Goal: Obtain resource: Obtain resource

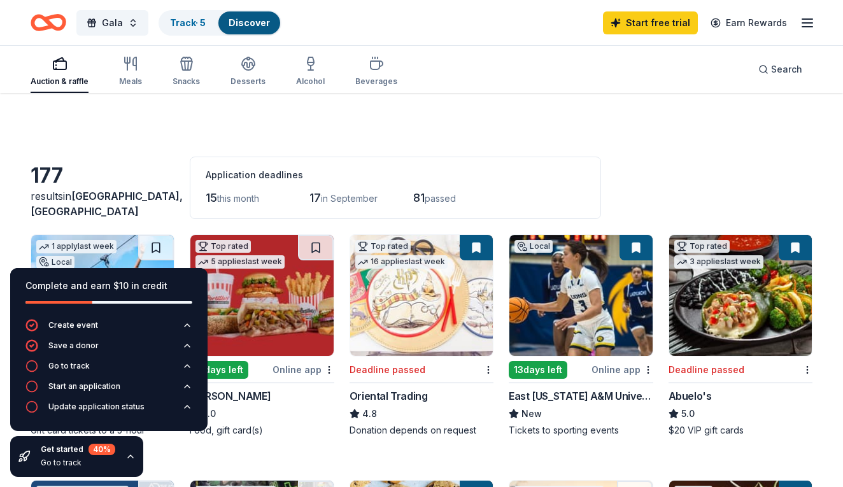
scroll to position [66, 0]
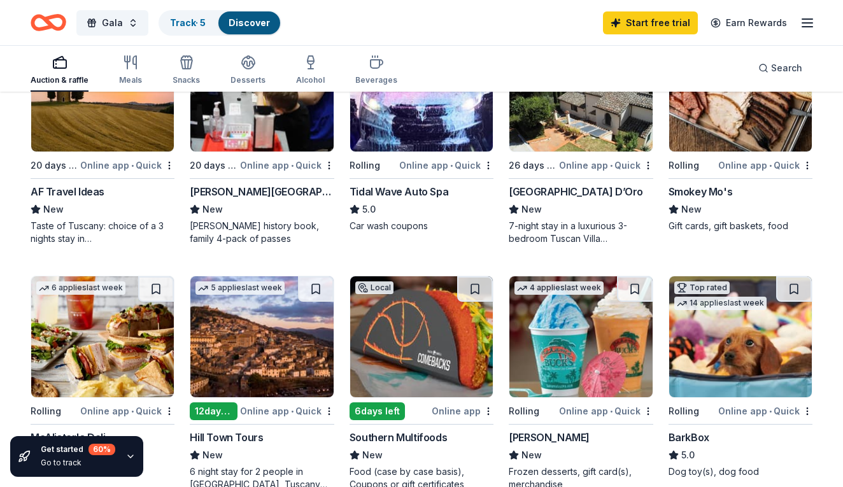
scroll to position [451, 0]
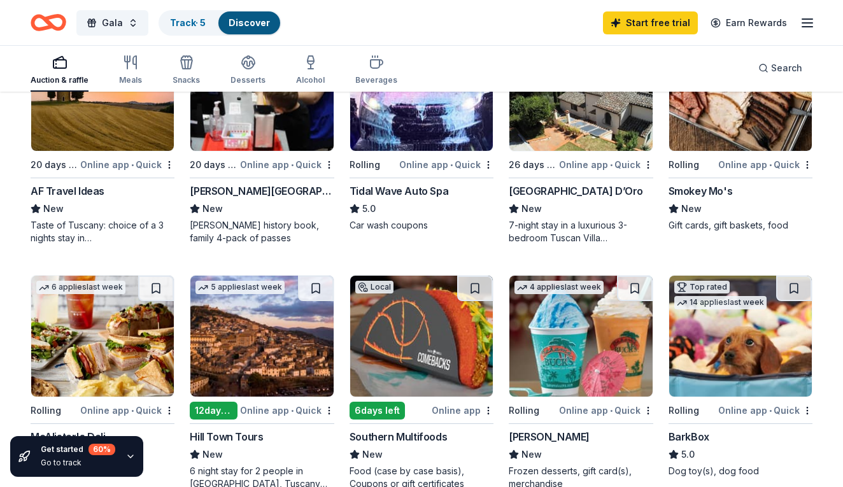
click at [562, 441] on div "Bahama Buck's" at bounding box center [549, 436] width 81 height 15
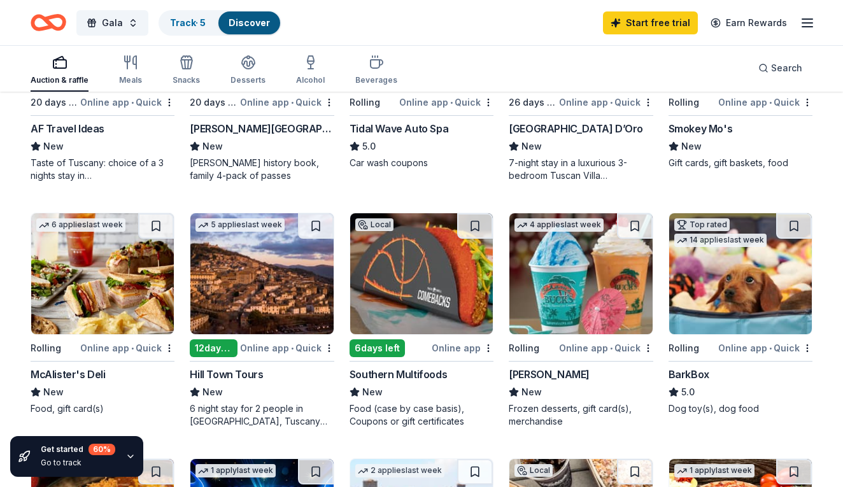
scroll to position [520, 0]
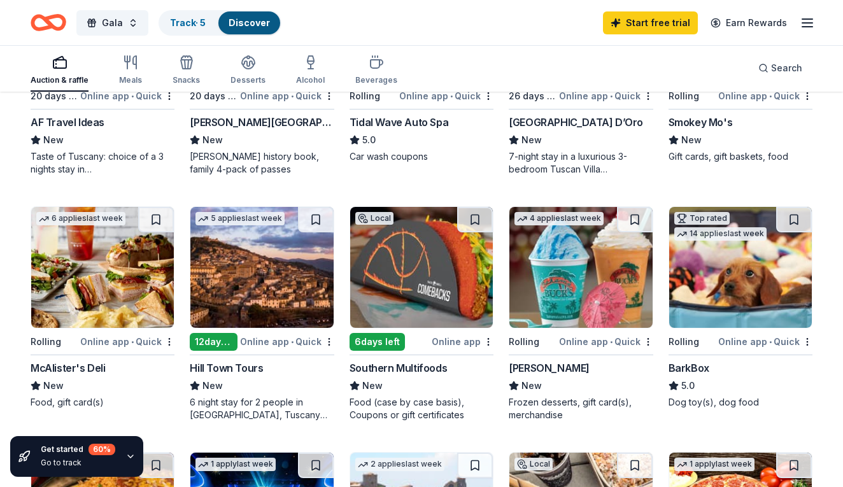
click at [103, 344] on div "Online app • Quick" at bounding box center [127, 342] width 94 height 16
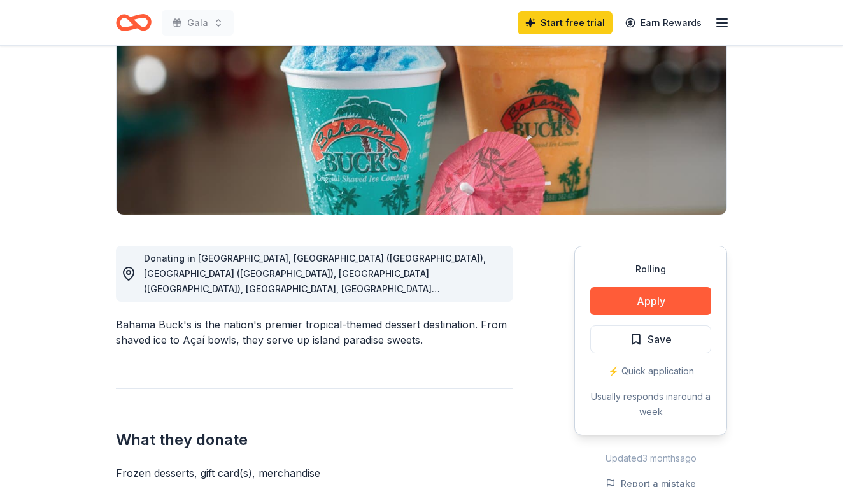
scroll to position [159, 0]
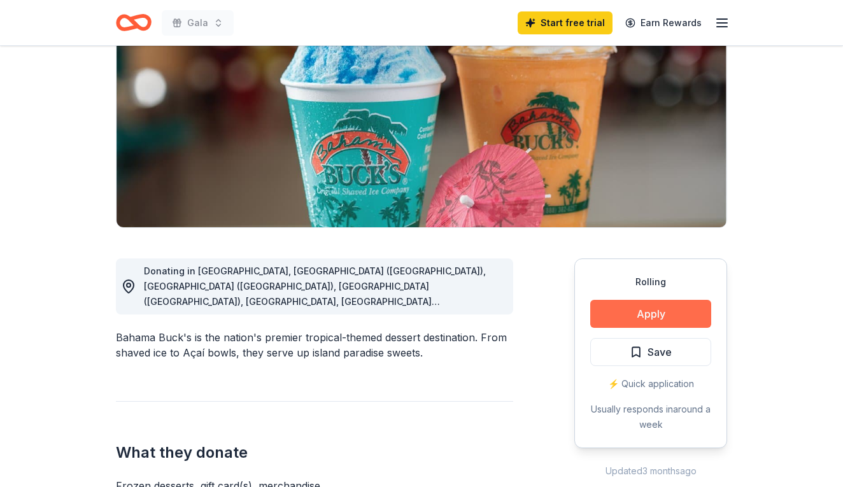
click at [645, 310] on button "Apply" at bounding box center [650, 314] width 121 height 28
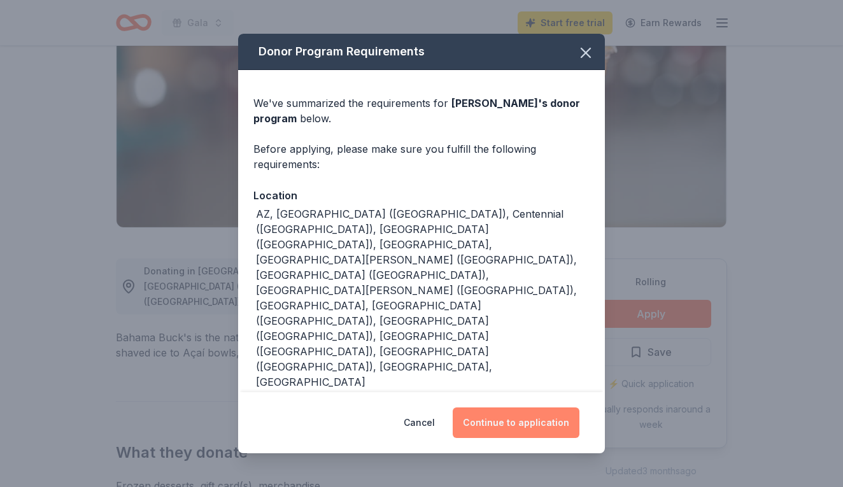
click at [501, 408] on button "Continue to application" at bounding box center [516, 423] width 127 height 31
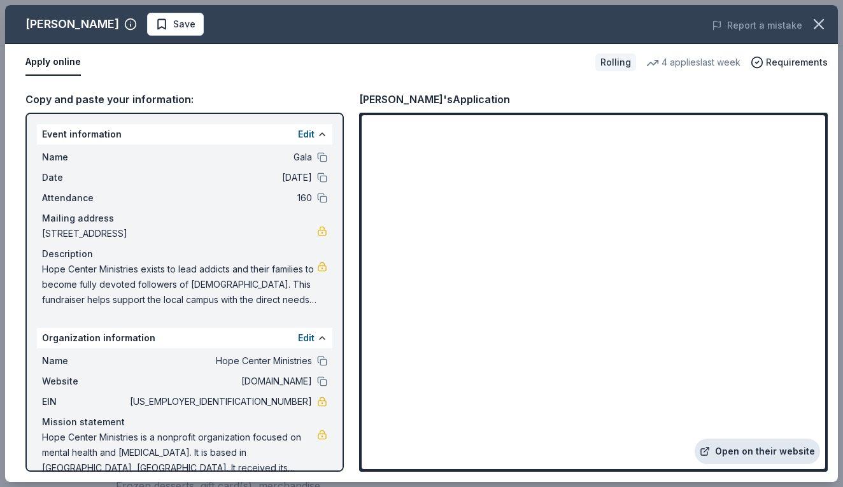
click at [749, 449] on link "Open on their website" at bounding box center [757, 451] width 125 height 25
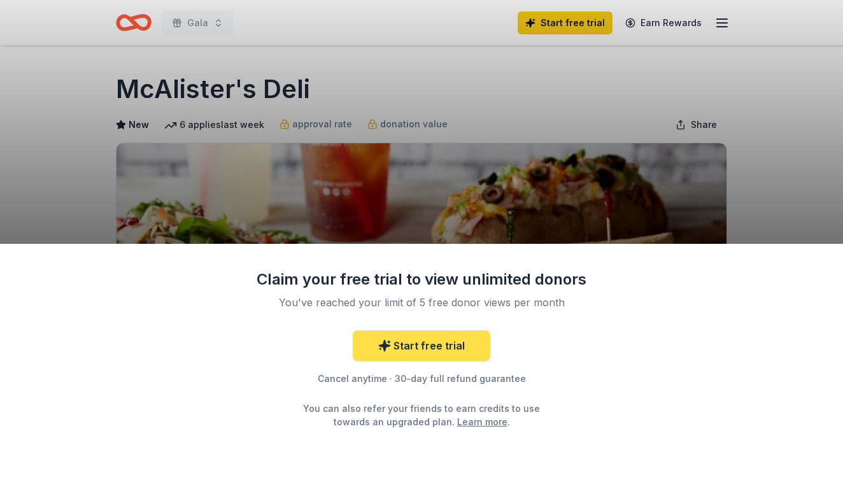
click at [416, 347] on link "Start free trial" at bounding box center [422, 346] width 138 height 31
